Goal: Task Accomplishment & Management: Use online tool/utility

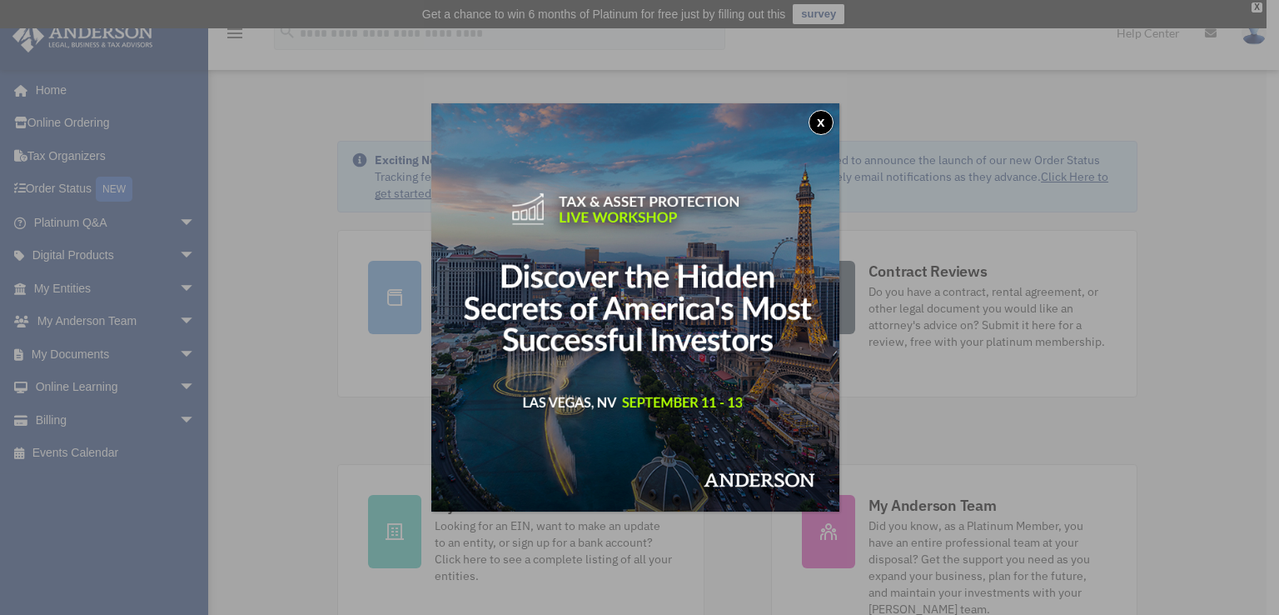
click at [823, 122] on button "x" at bounding box center [821, 122] width 25 height 25
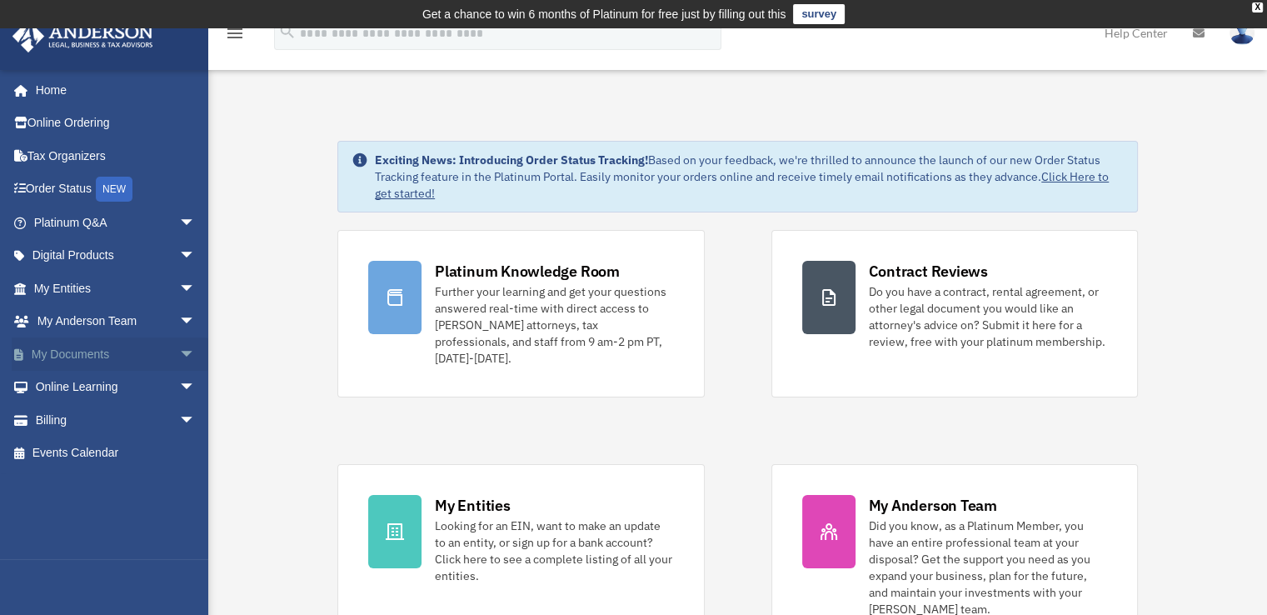
click at [179, 347] on span "arrow_drop_down" at bounding box center [195, 354] width 33 height 34
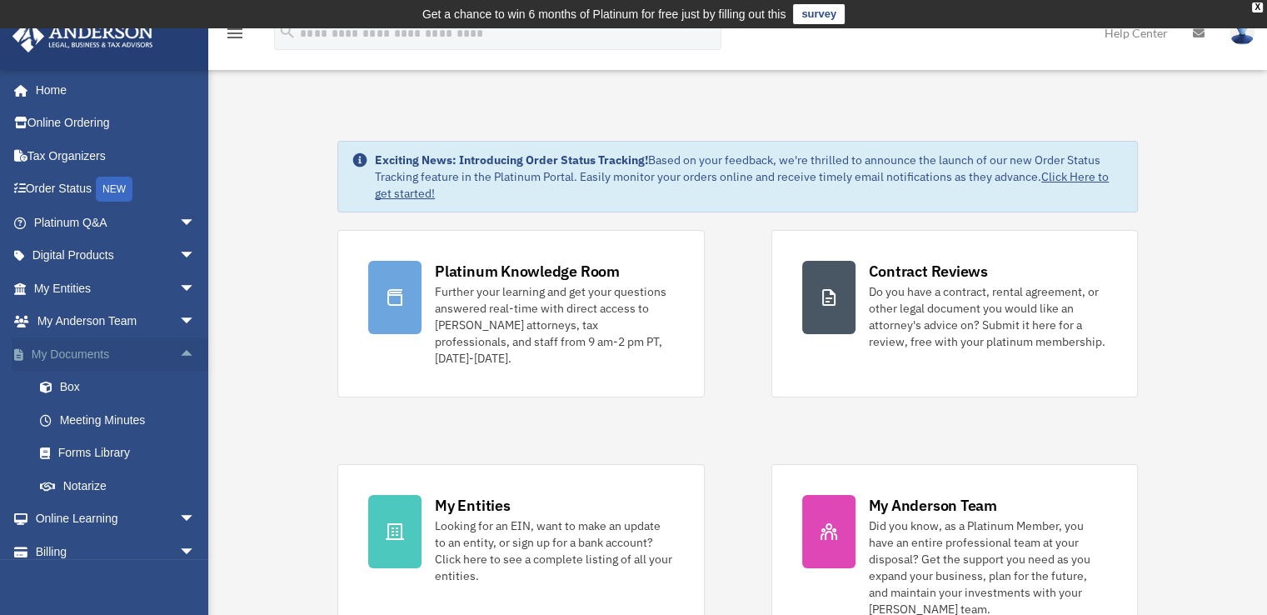
click at [179, 355] on span "arrow_drop_up" at bounding box center [195, 354] width 33 height 34
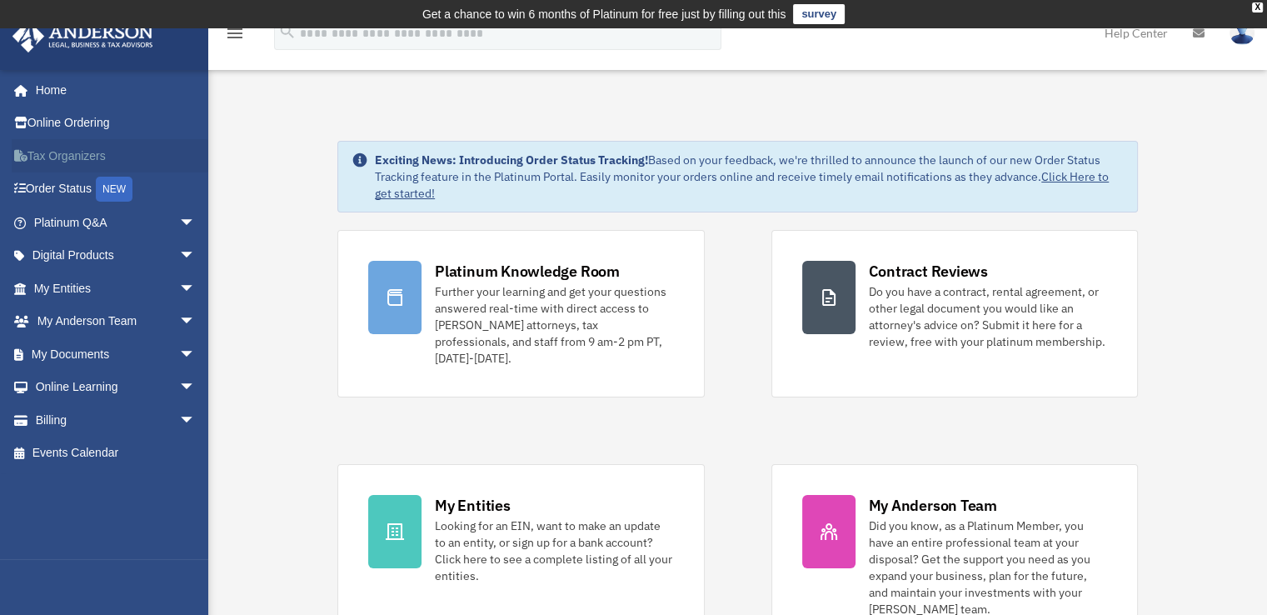
click at [71, 158] on link "Tax Organizers" at bounding box center [116, 155] width 209 height 33
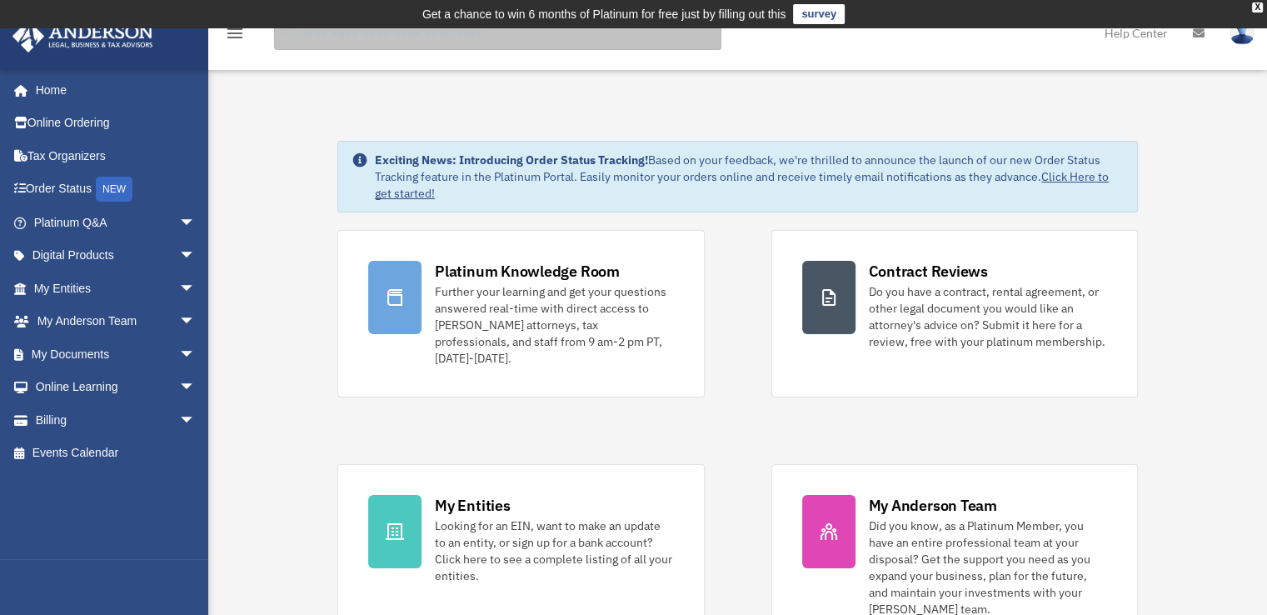
click at [313, 34] on input "search" at bounding box center [497, 33] width 447 height 33
type input "***"
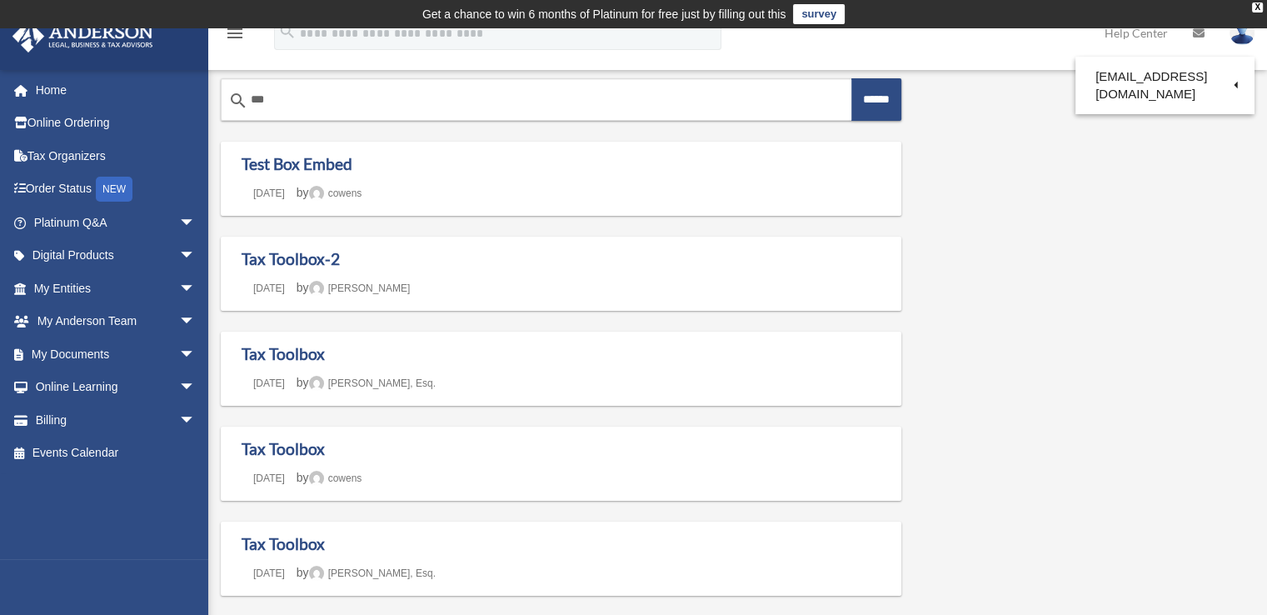
click at [179, 251] on span "arrow_drop_down" at bounding box center [195, 256] width 33 height 34
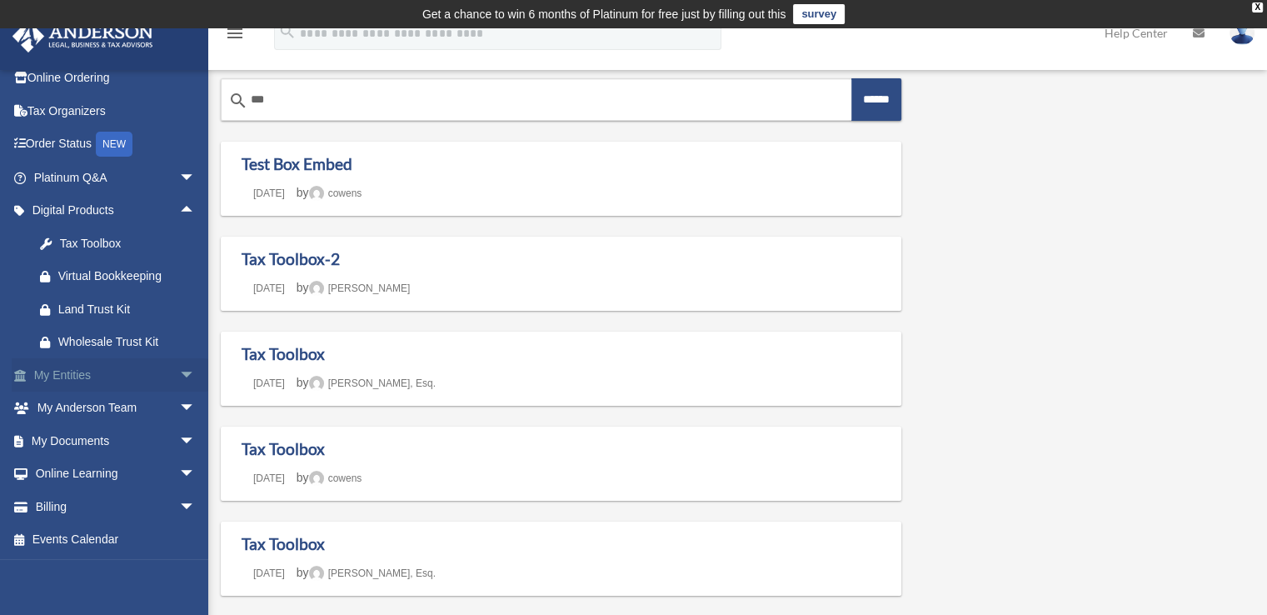
scroll to position [167, 0]
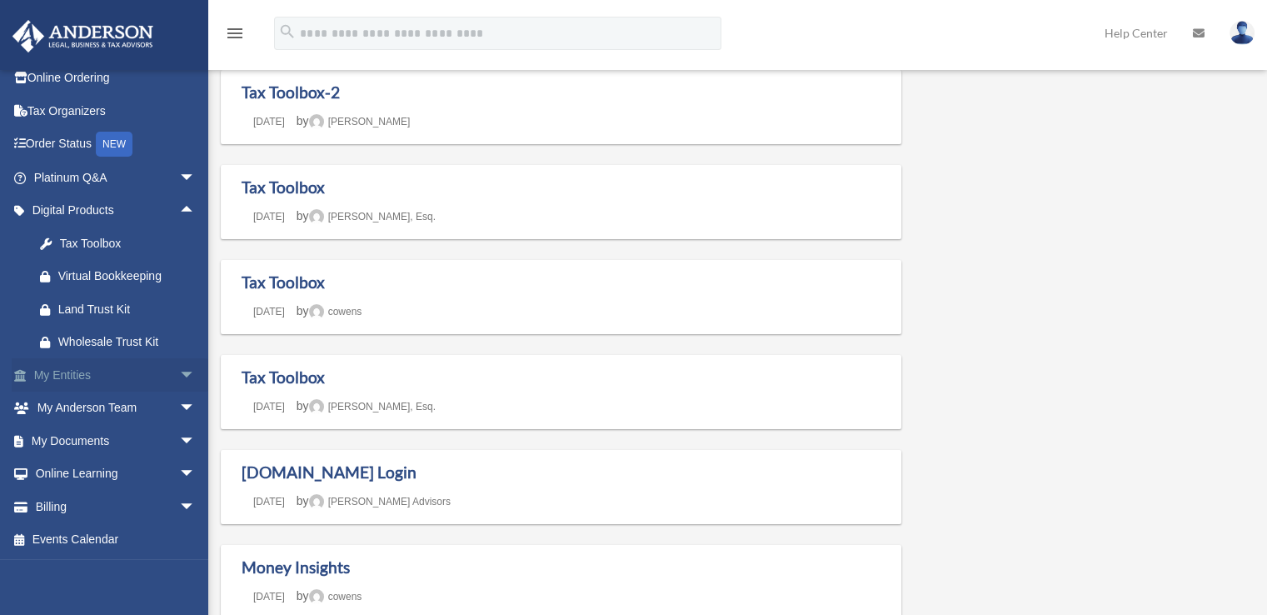
click at [98, 374] on link "My Entities arrow_drop_down" at bounding box center [116, 374] width 209 height 33
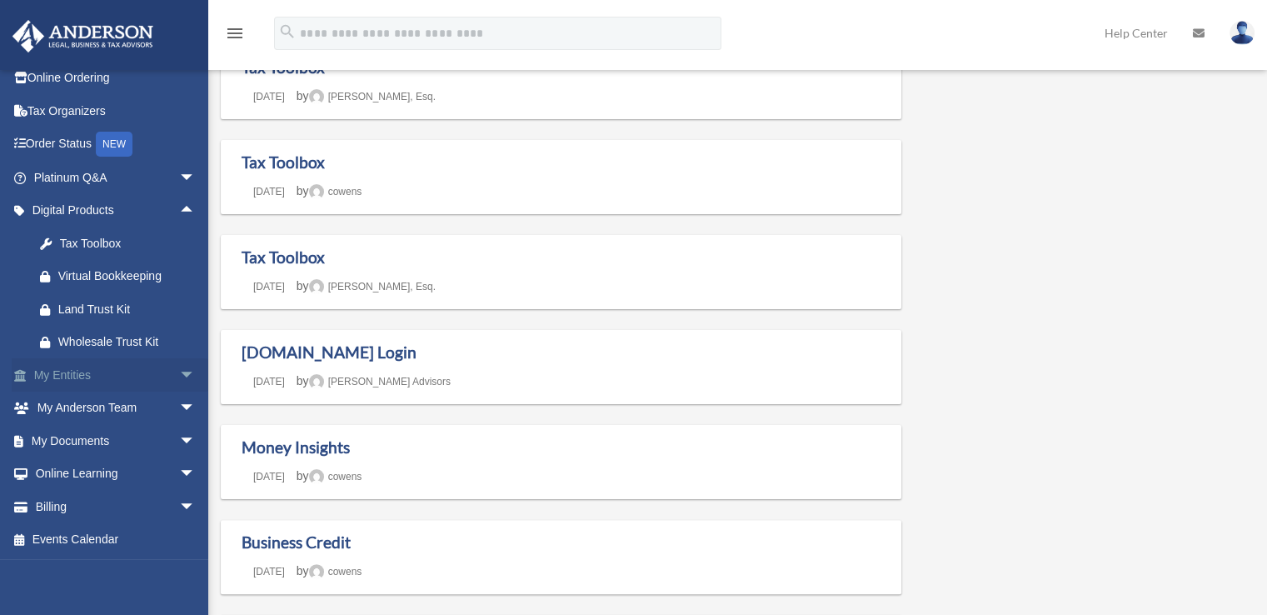
scroll to position [333, 0]
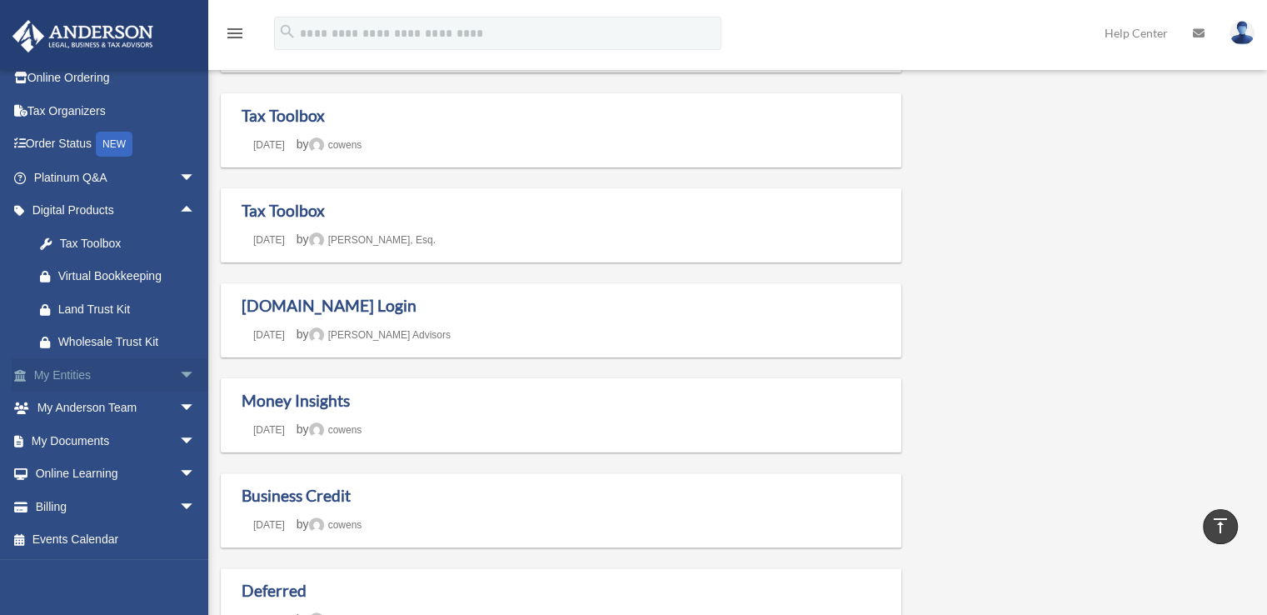
click at [179, 378] on span "arrow_drop_down" at bounding box center [195, 375] width 33 height 34
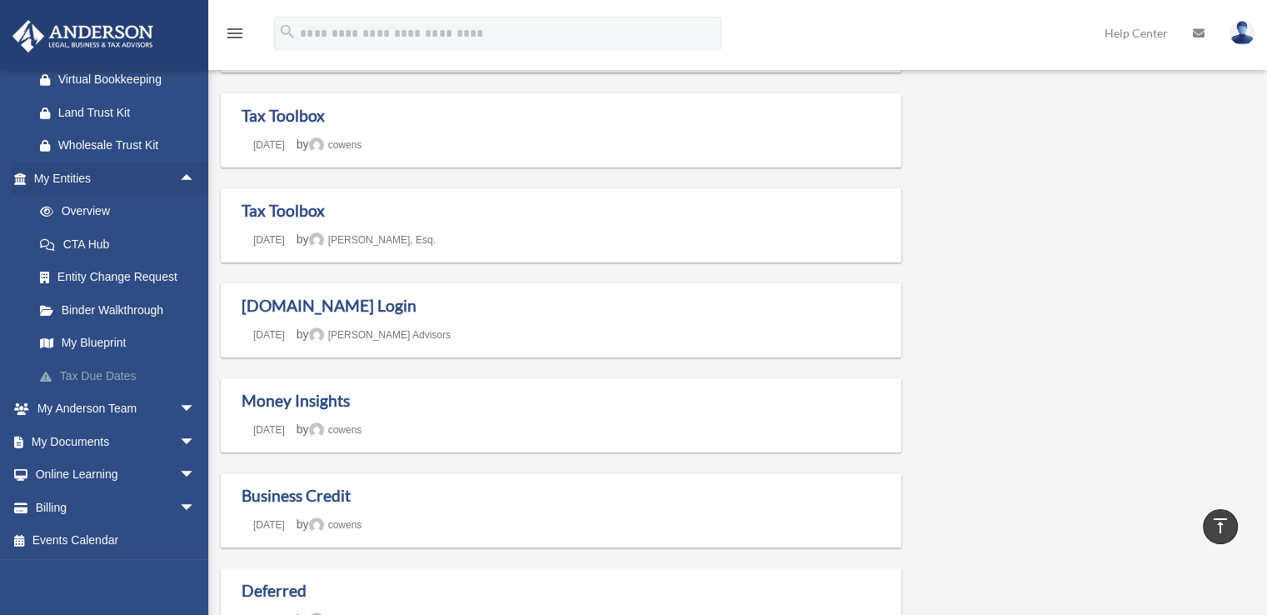
scroll to position [243, 0]
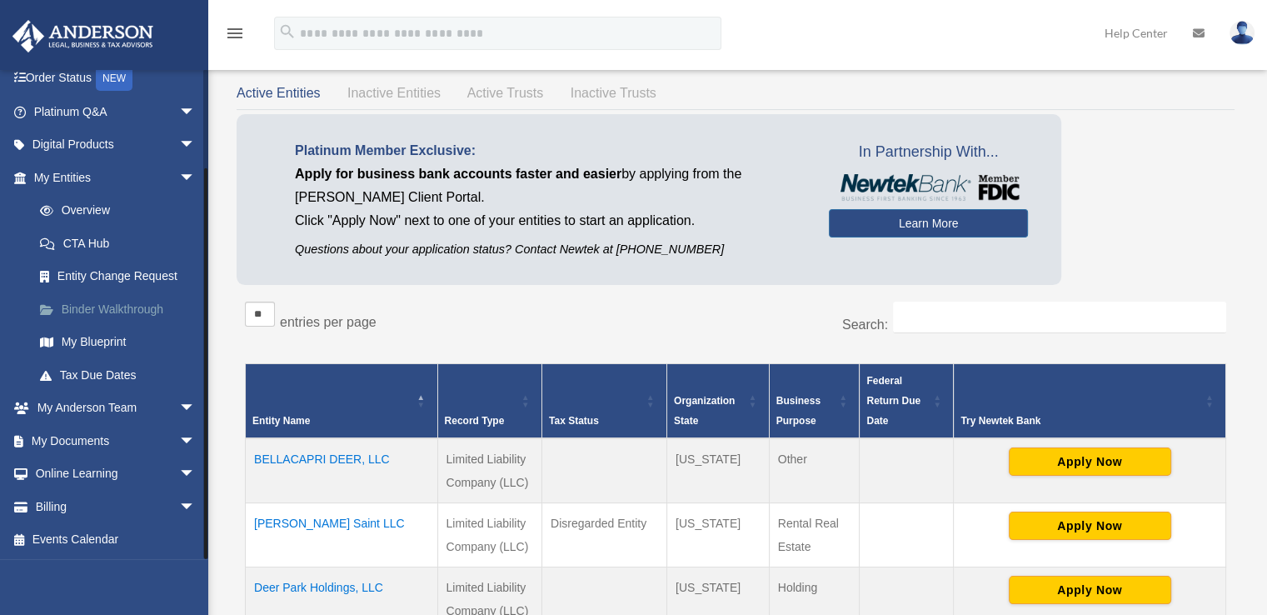
scroll to position [250, 0]
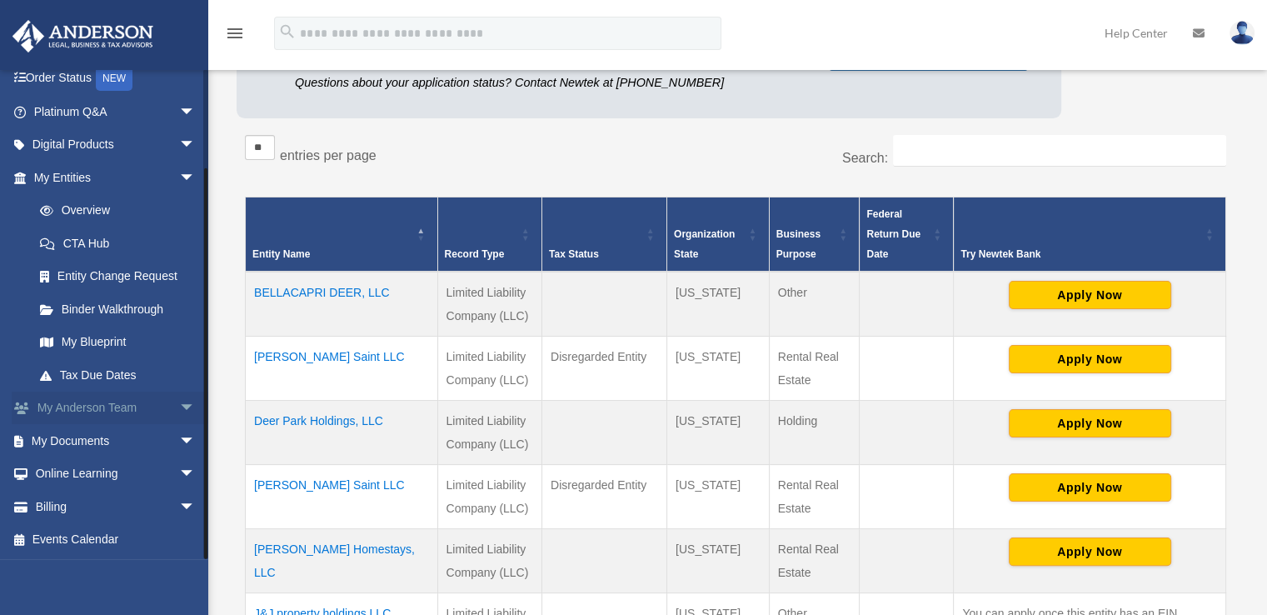
click at [138, 399] on link "My [PERSON_NAME] Team arrow_drop_down" at bounding box center [116, 407] width 209 height 33
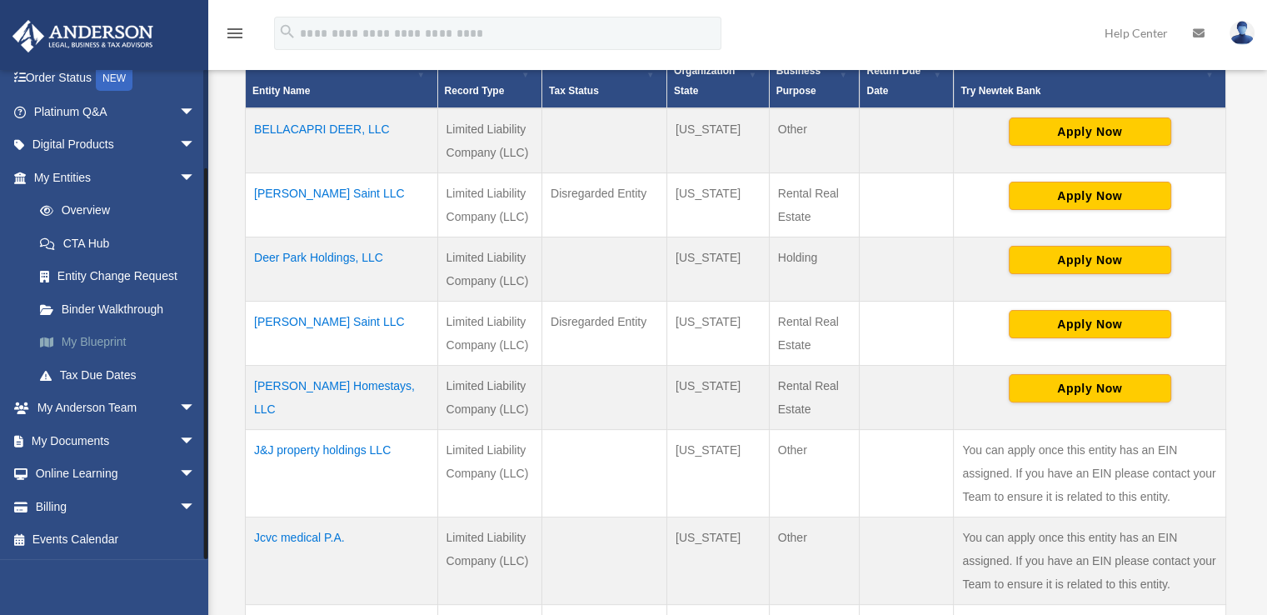
scroll to position [500, 0]
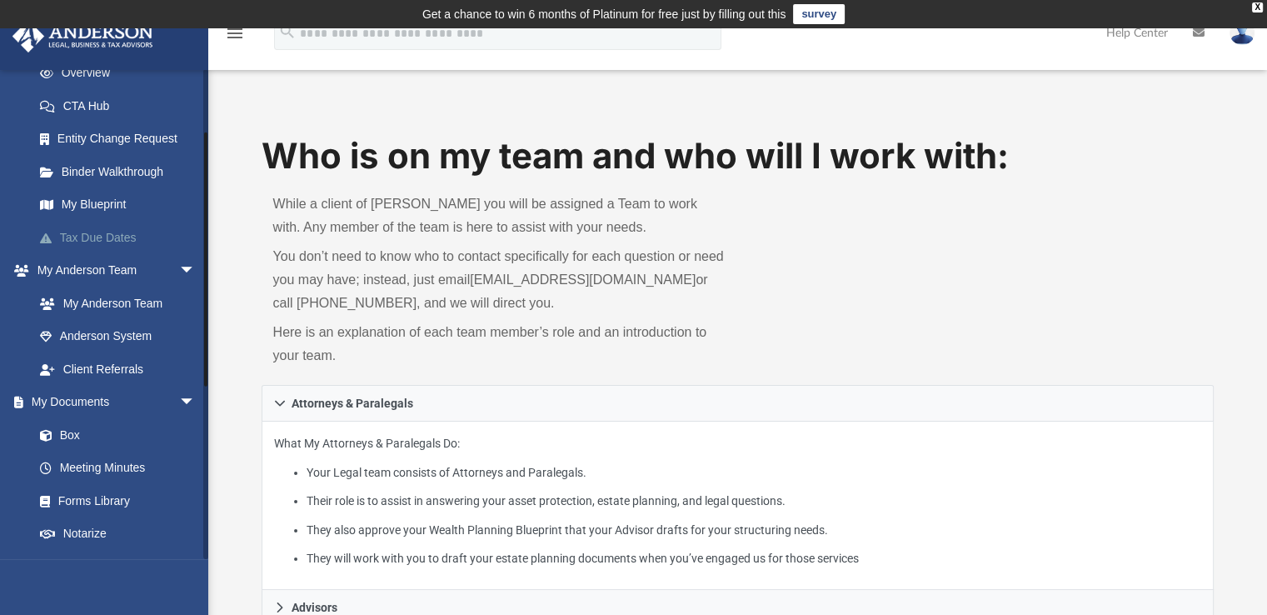
scroll to position [250, 0]
click at [63, 426] on link "Box" at bounding box center [121, 432] width 197 height 33
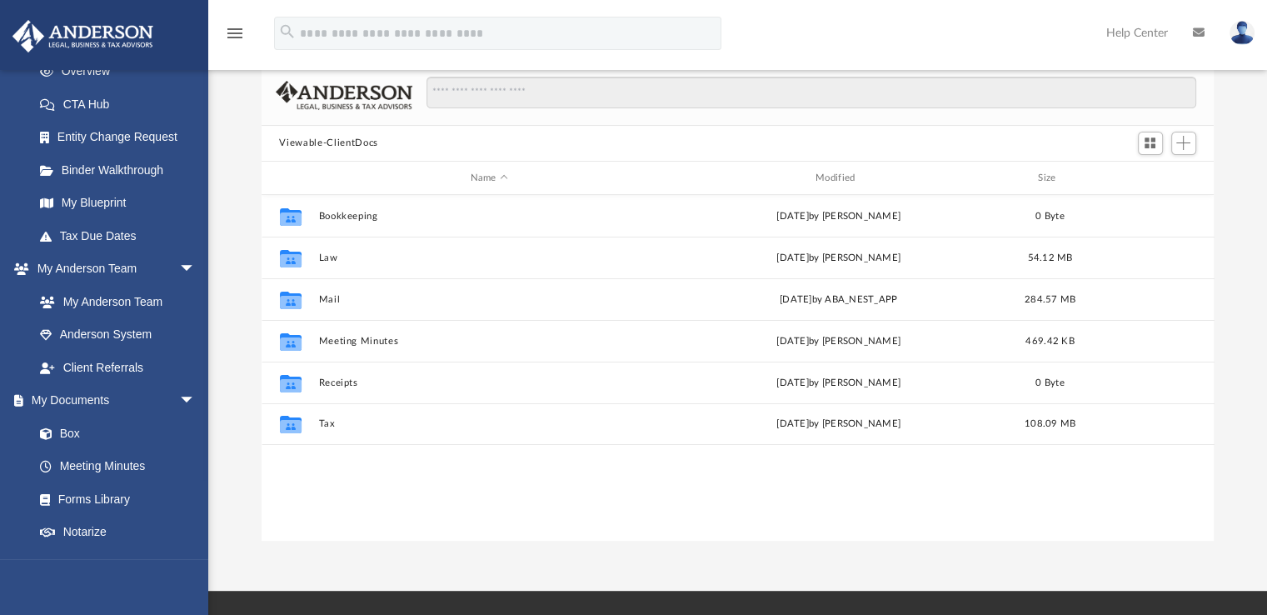
scroll to position [167, 0]
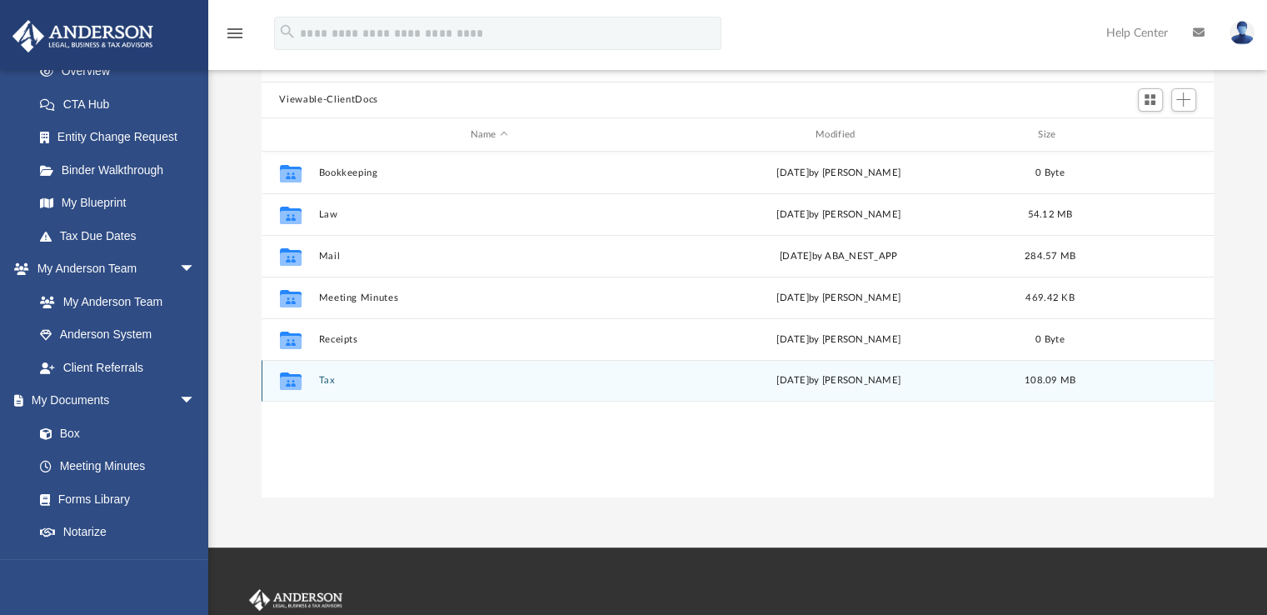
click at [323, 381] on button "Tax" at bounding box center [488, 381] width 341 height 11
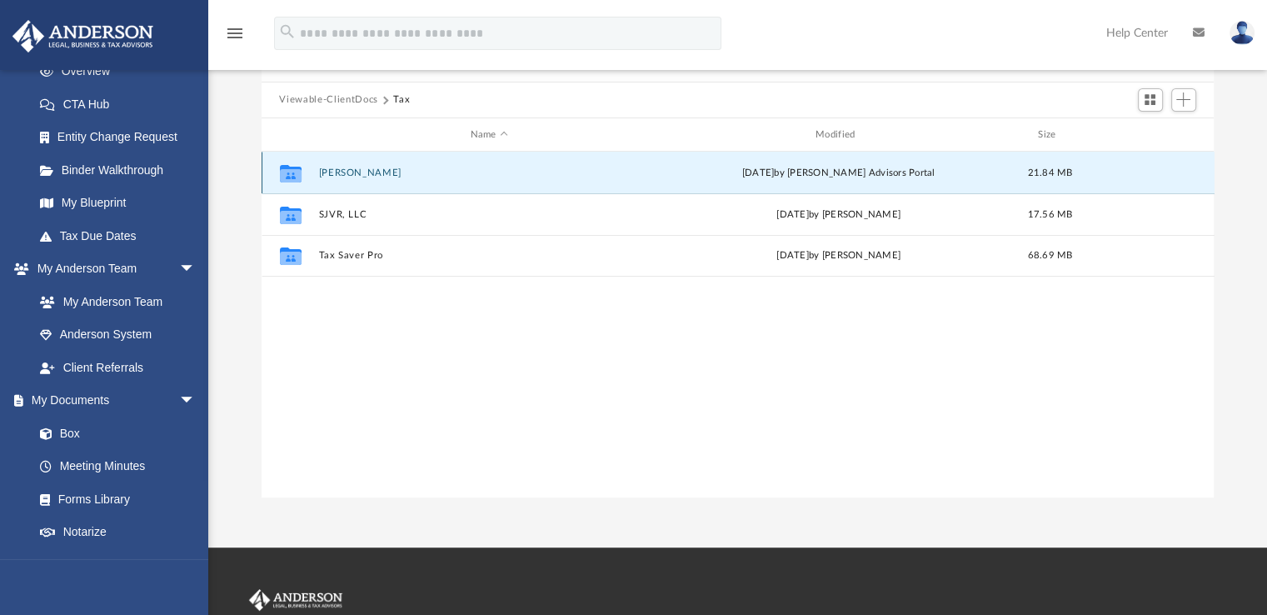
click at [380, 177] on button "Hernandez, Jessica" at bounding box center [488, 172] width 341 height 11
click at [380, 177] on button "2024" at bounding box center [488, 172] width 341 height 11
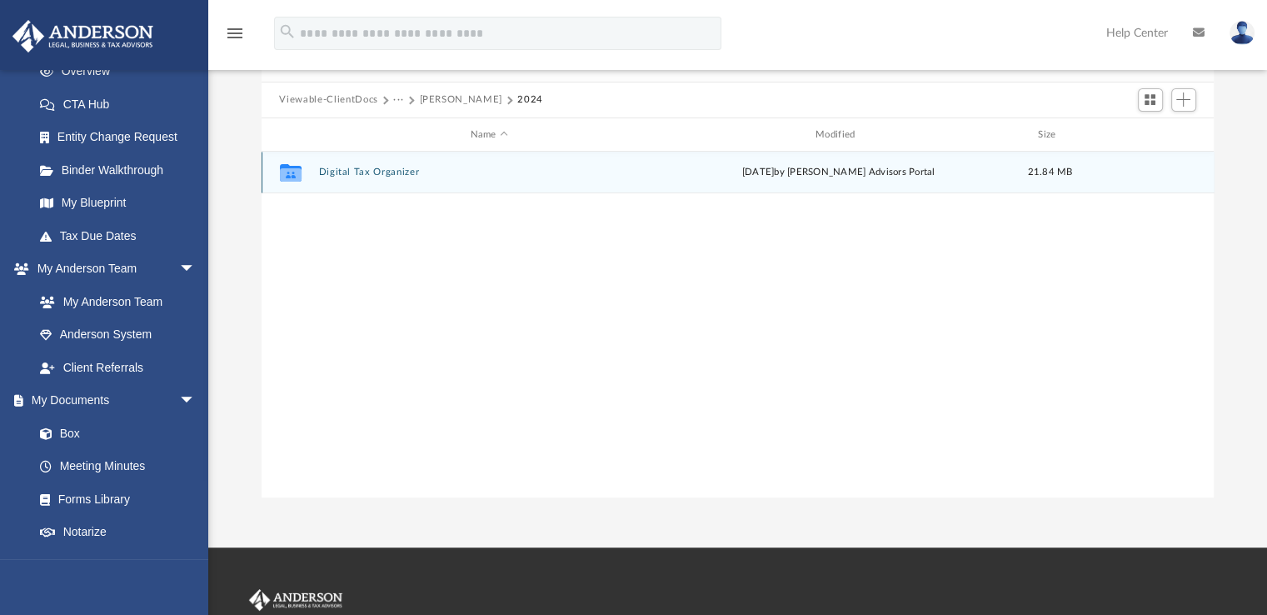
click at [380, 177] on button "Digital Tax Organizer" at bounding box center [488, 172] width 341 height 11
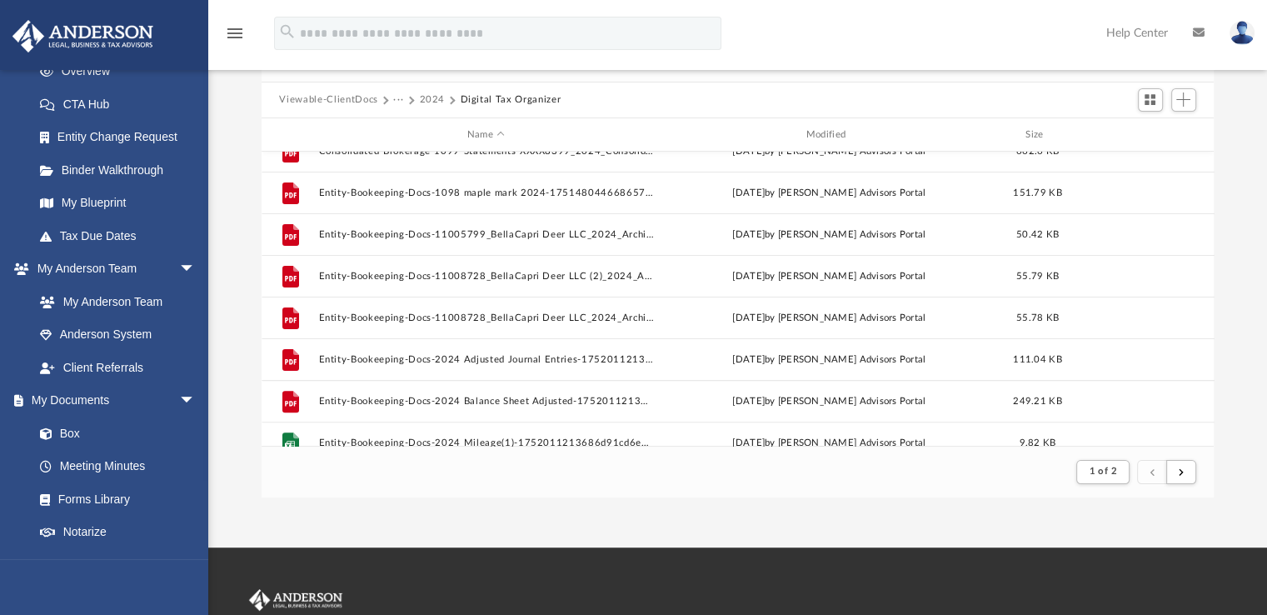
scroll to position [0, 0]
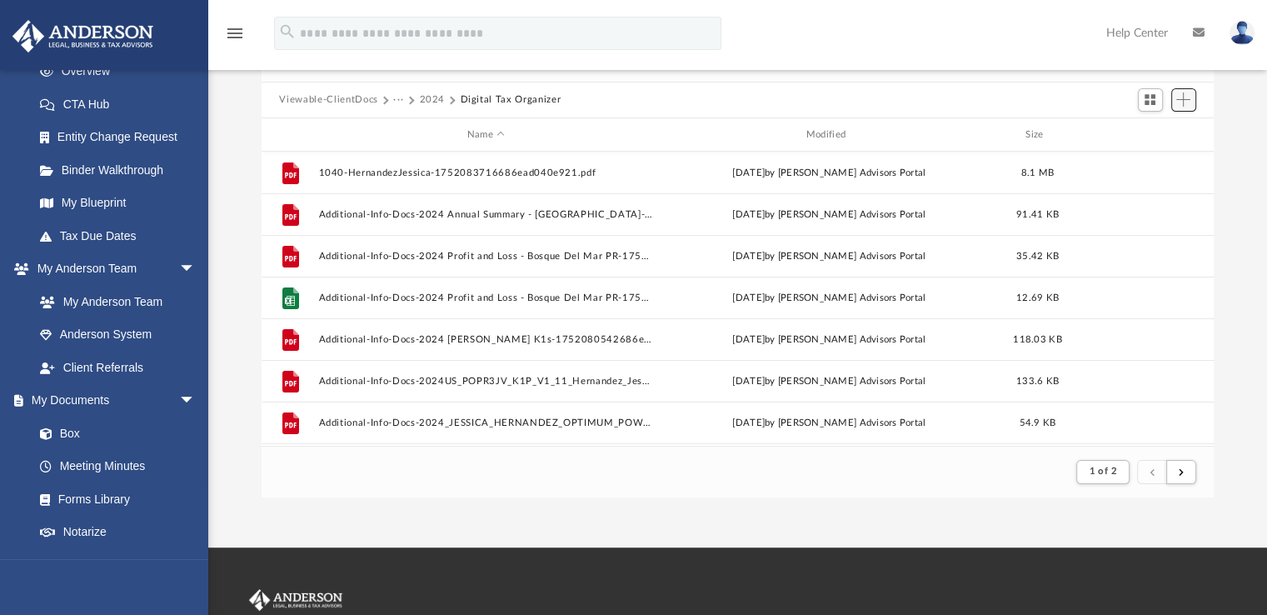
click at [1179, 105] on span "Add" at bounding box center [1183, 99] width 14 height 14
click at [1153, 132] on li "Upload" at bounding box center [1159, 132] width 53 height 17
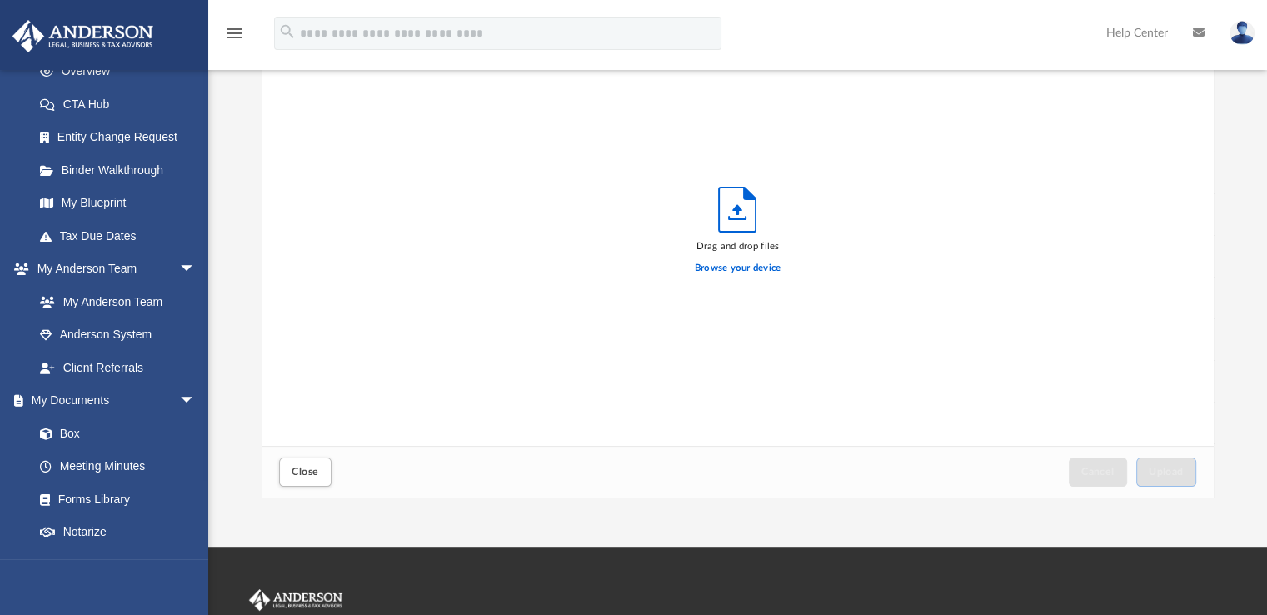
scroll to position [410, 939]
click at [765, 262] on label "Browse your device" at bounding box center [738, 268] width 87 height 15
click at [0, 0] on input "Browse your device" at bounding box center [0, 0] width 0 height 0
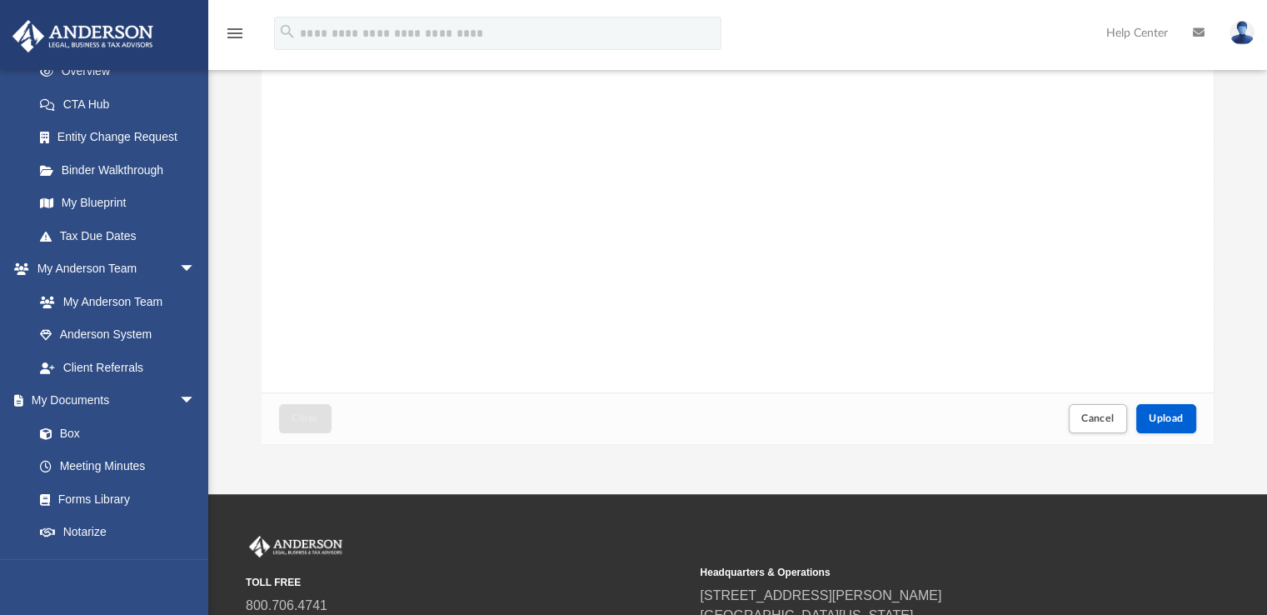
scroll to position [250, 0]
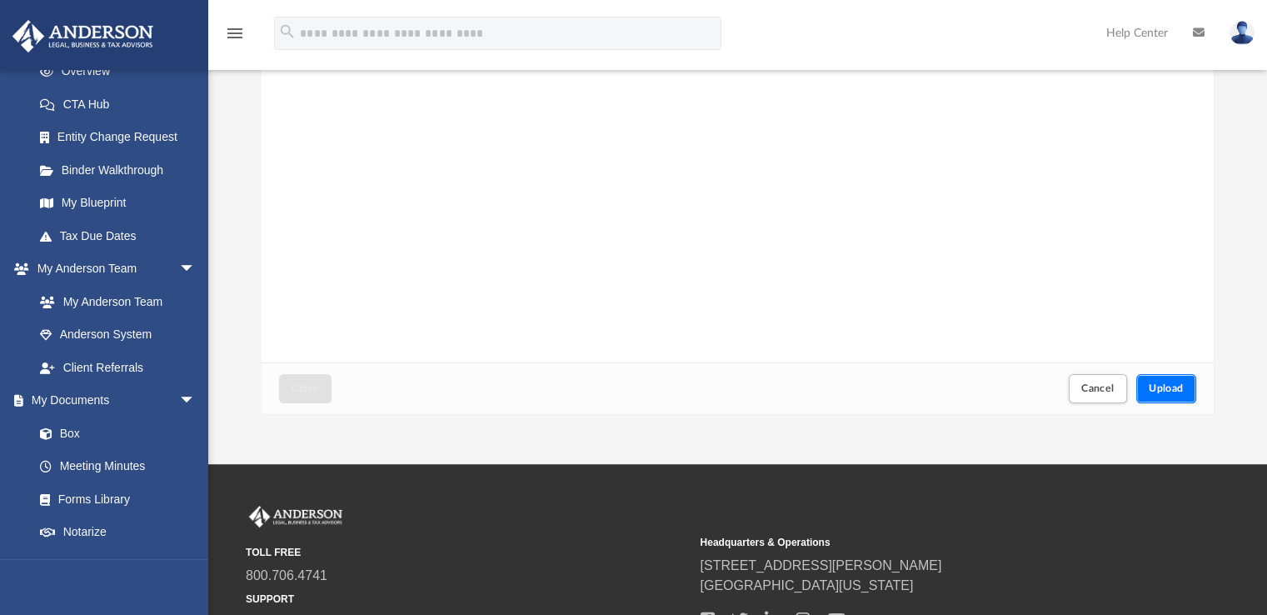
click at [1148, 381] on button "Upload" at bounding box center [1166, 388] width 60 height 29
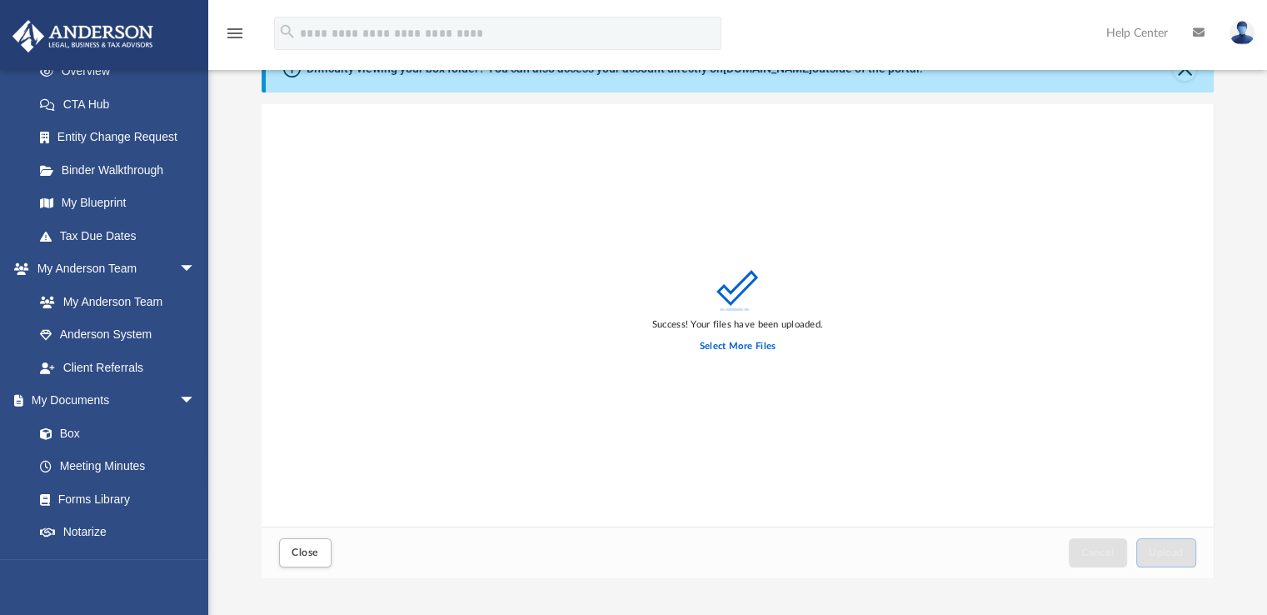
scroll to position [83, 0]
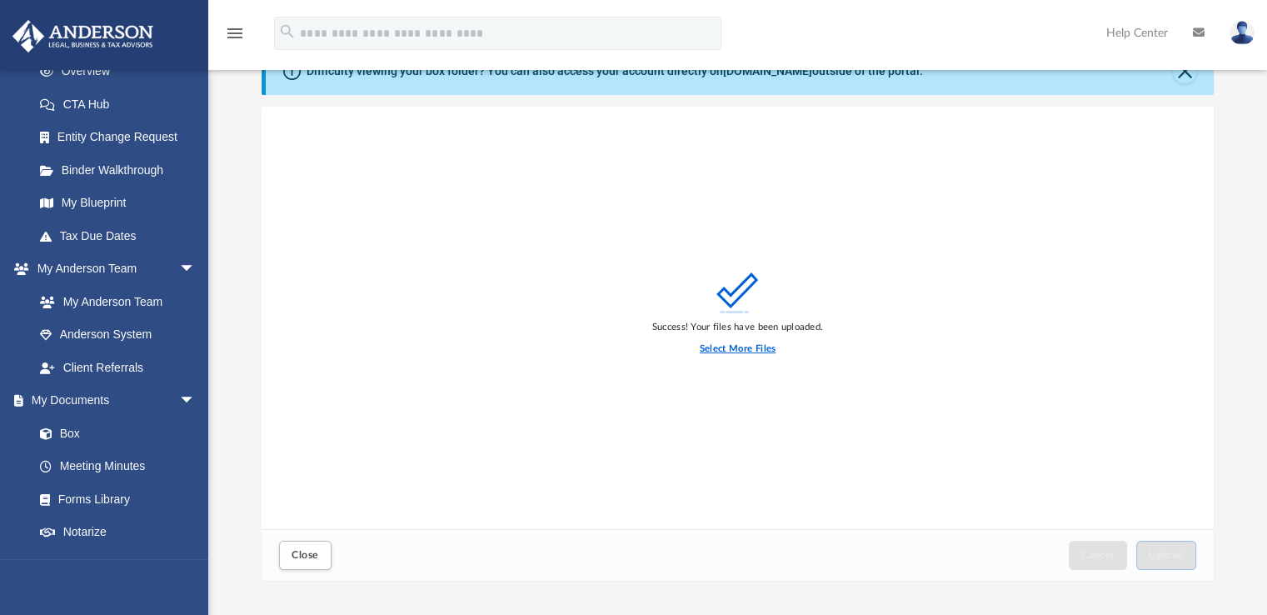
click at [753, 349] on label "Select More Files" at bounding box center [738, 348] width 76 height 15
click at [0, 0] on input "Select More Files" at bounding box center [0, 0] width 0 height 0
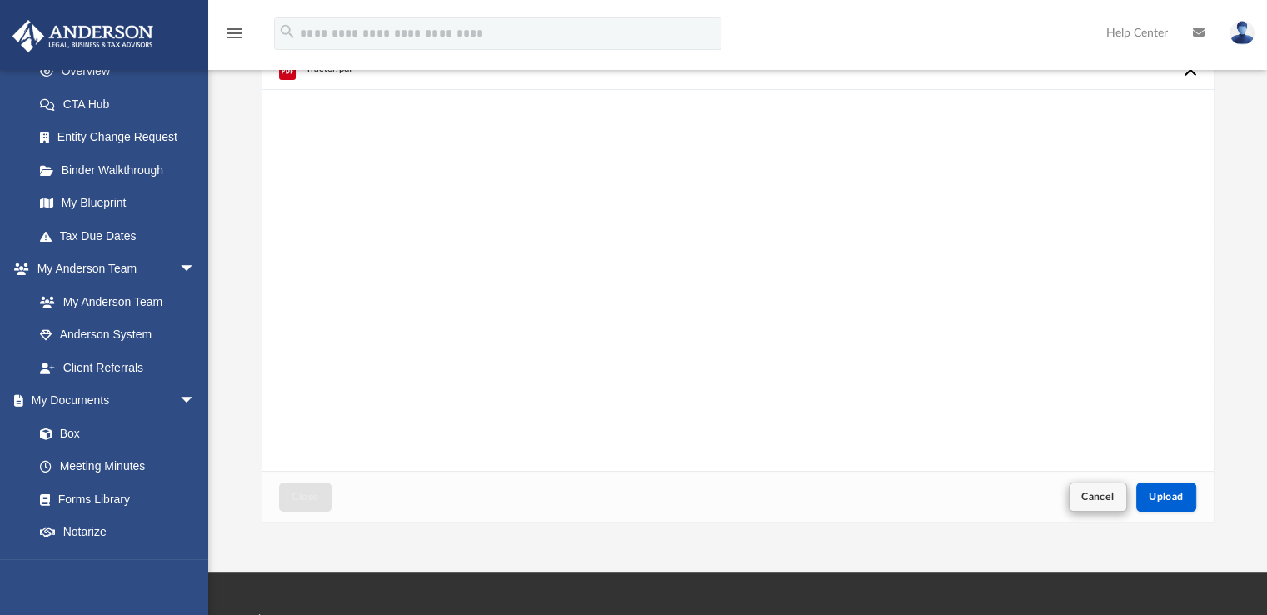
scroll to position [167, 0]
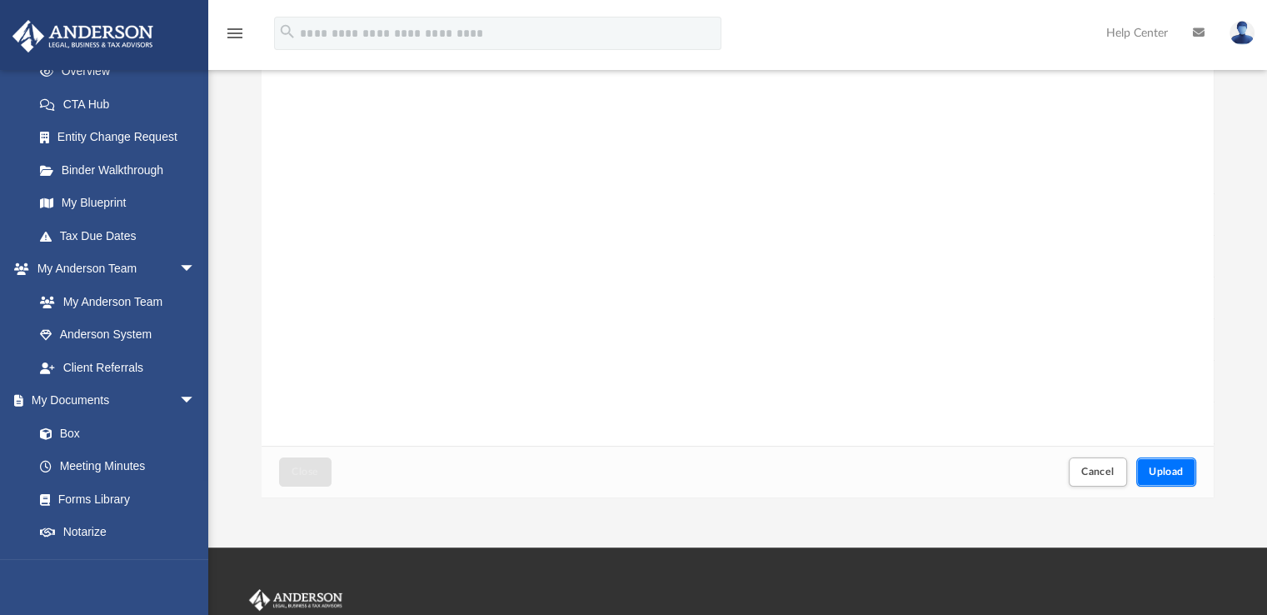
click at [1154, 461] on button "Upload" at bounding box center [1166, 471] width 60 height 29
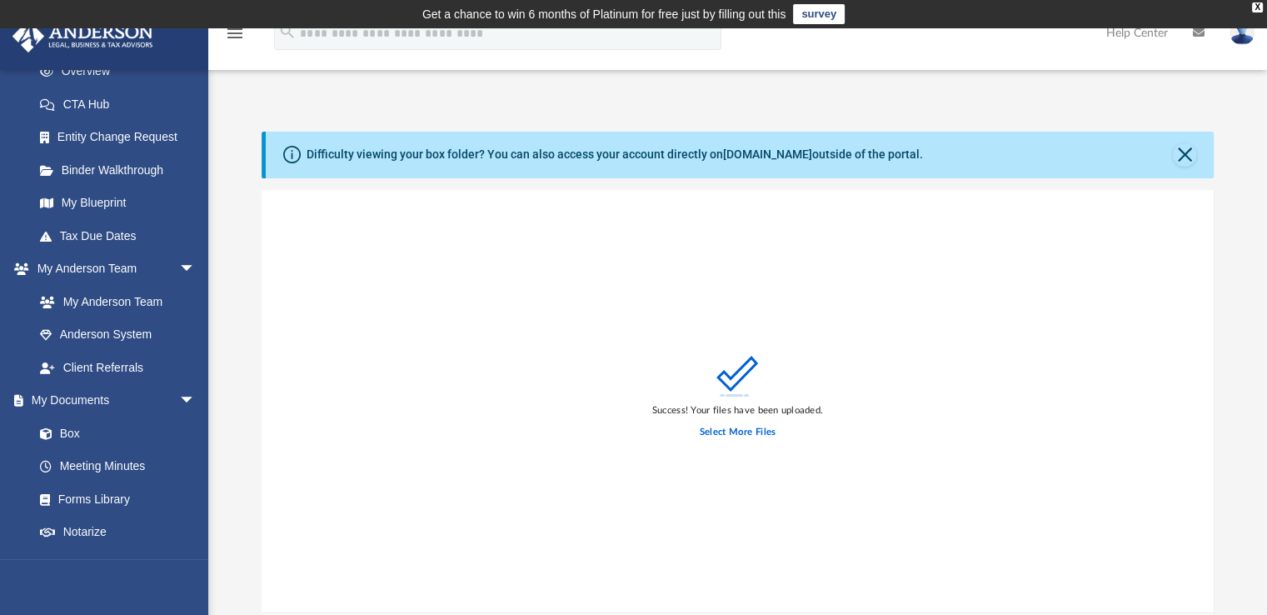
scroll to position [83, 0]
